Goal: Transaction & Acquisition: Purchase product/service

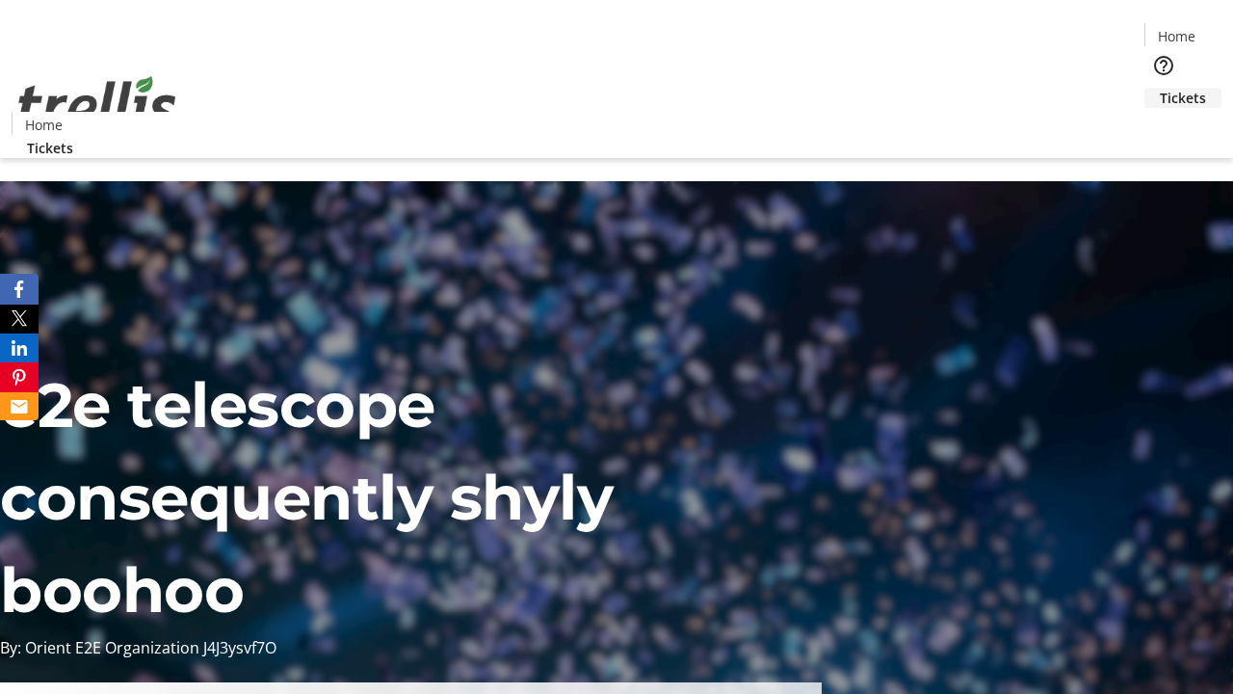
click at [1160, 88] on span "Tickets" at bounding box center [1183, 98] width 46 height 20
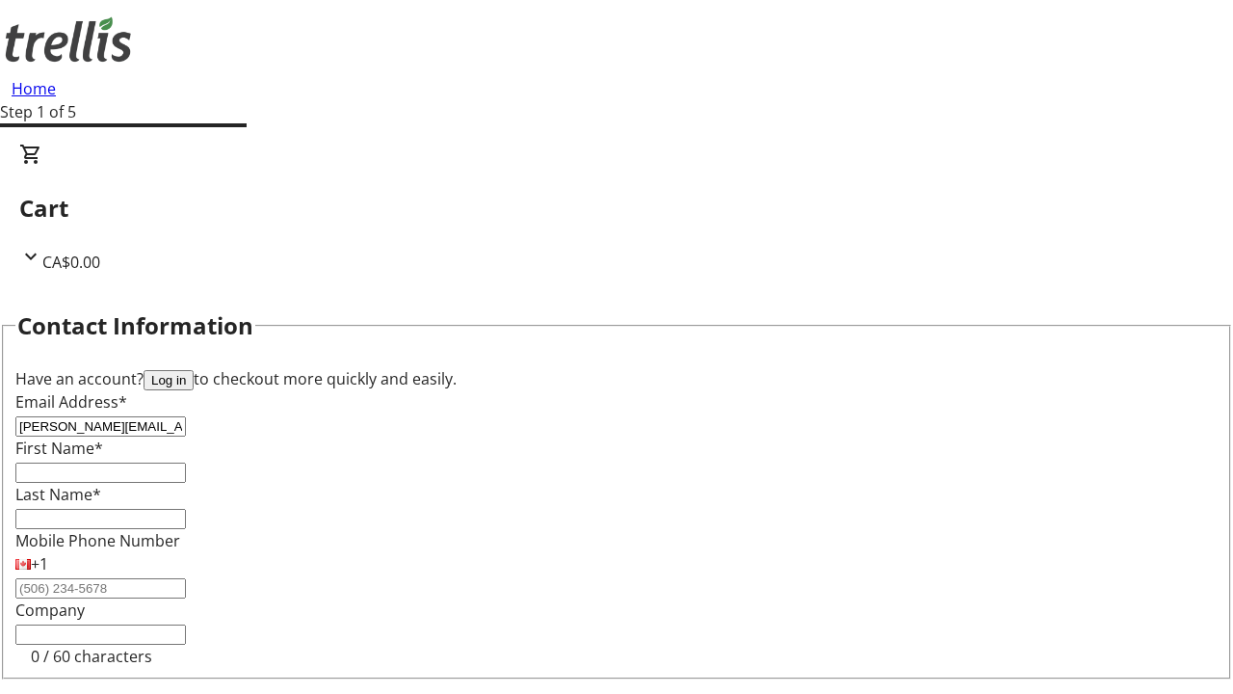
type input "[PERSON_NAME][EMAIL_ADDRESS][DOMAIN_NAME]"
type input "[PERSON_NAME]"
